Goal: Information Seeking & Learning: Learn about a topic

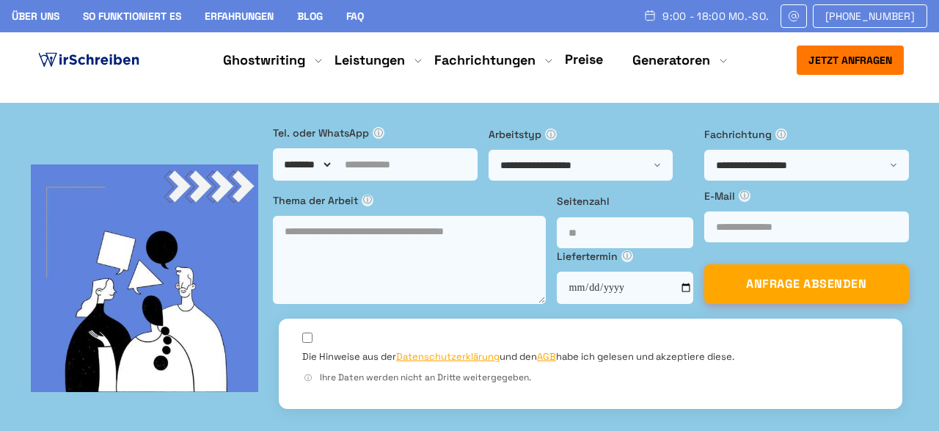
click at [582, 61] on link "Preise" at bounding box center [584, 59] width 38 height 17
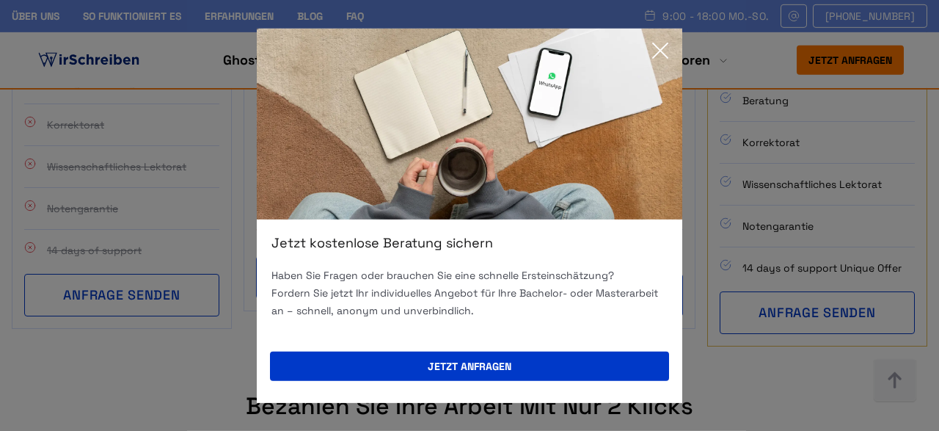
scroll to position [1488, 0]
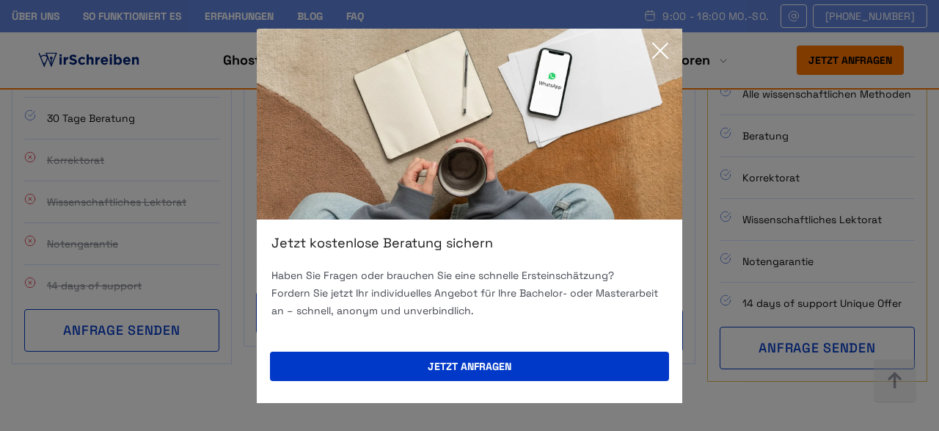
click at [668, 43] on icon at bounding box center [660, 50] width 29 height 29
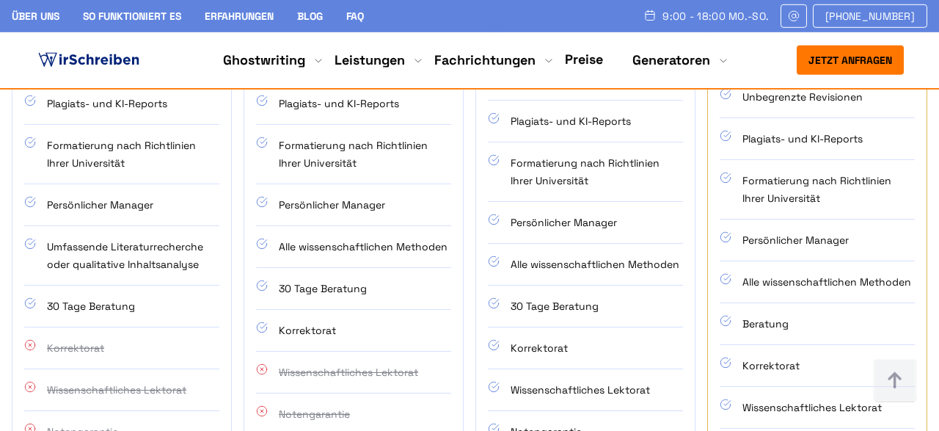
scroll to position [1297, 0]
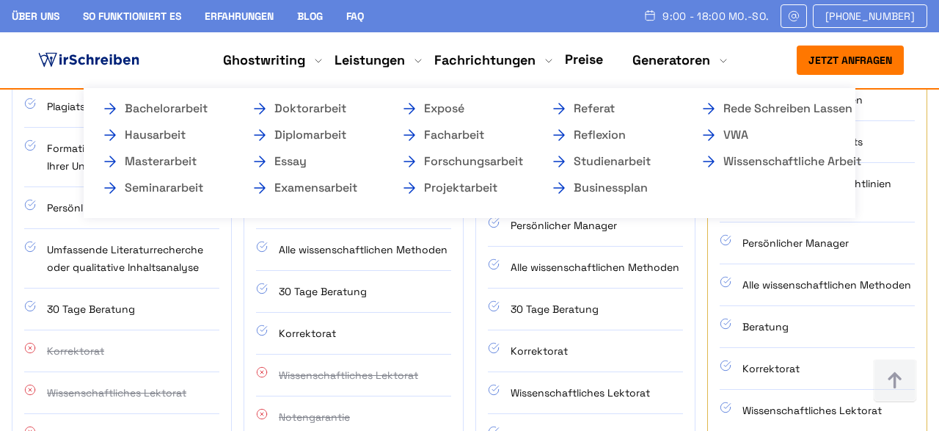
click at [168, 152] on ul "Bachelorarbeit Hausarbeit Masterarbeit Seminararbeit Doktorarbeit Diplomarbeit …" at bounding box center [470, 153] width 772 height 130
click at [170, 161] on link "Masterarbeit" at bounding box center [174, 162] width 147 height 18
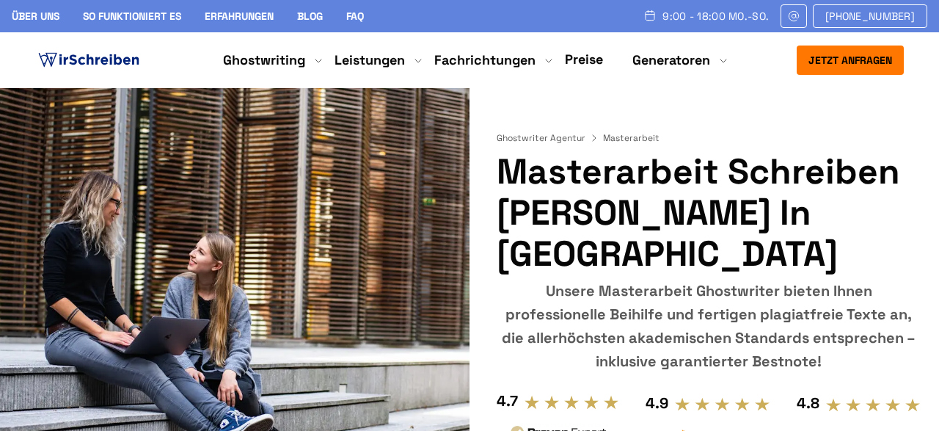
scroll to position [38, 0]
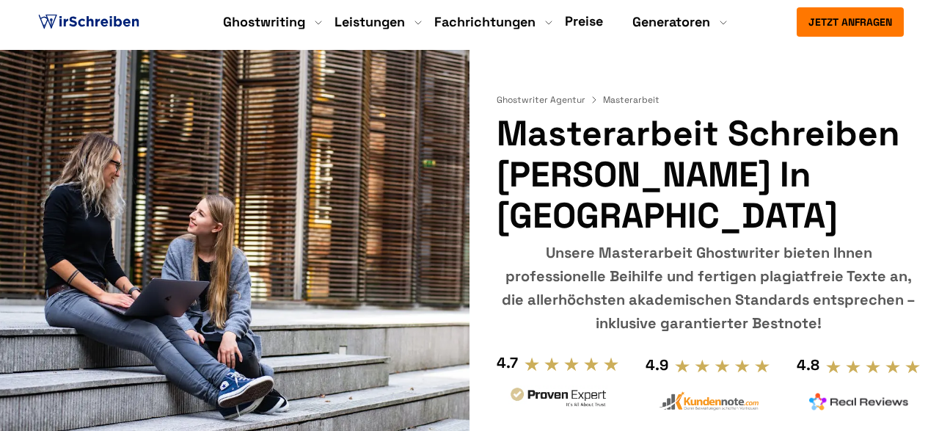
click at [778, 98] on div "Ghostwriter Agentur Masterarbeit" at bounding box center [709, 100] width 425 height 12
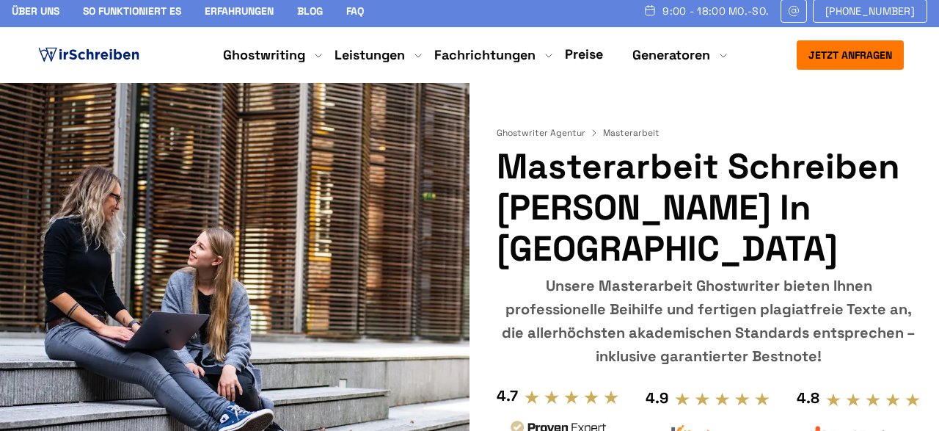
scroll to position [0, 0]
